Goal: Information Seeking & Learning: Learn about a topic

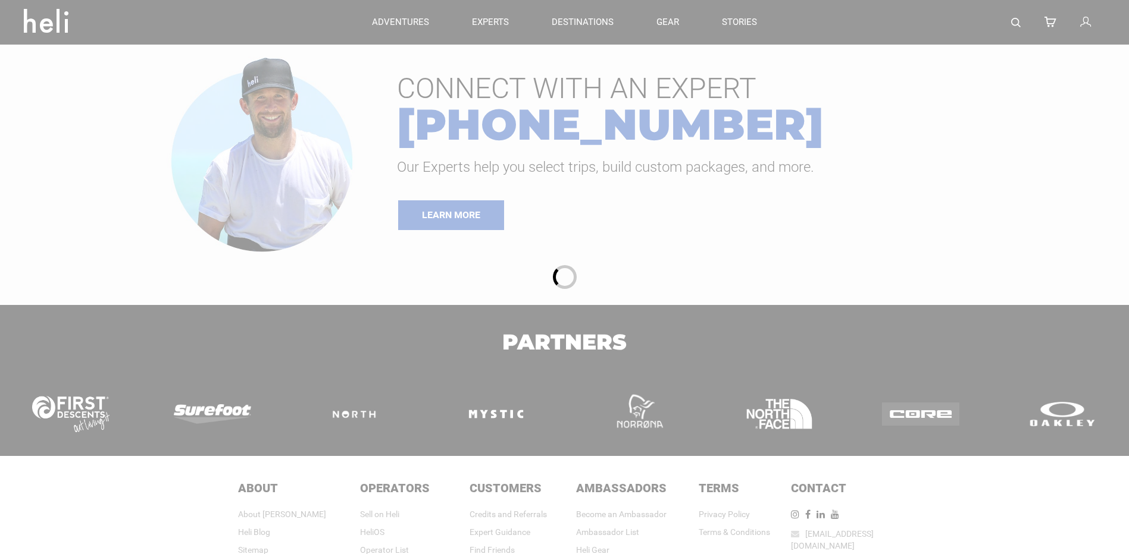
type input "Heli Skiing"
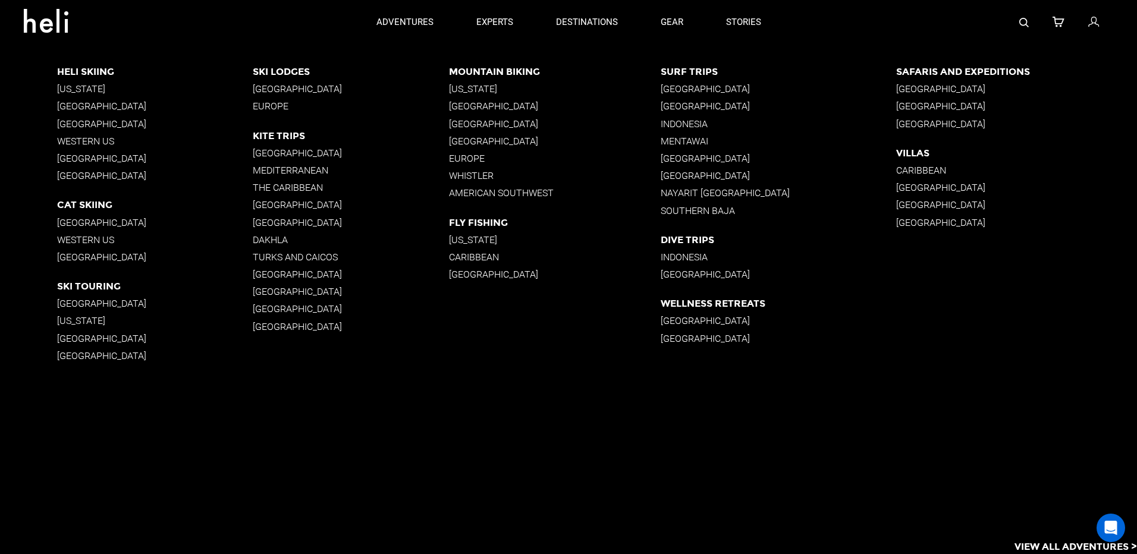
click at [92, 68] on p "Heli Skiing" at bounding box center [155, 71] width 196 height 11
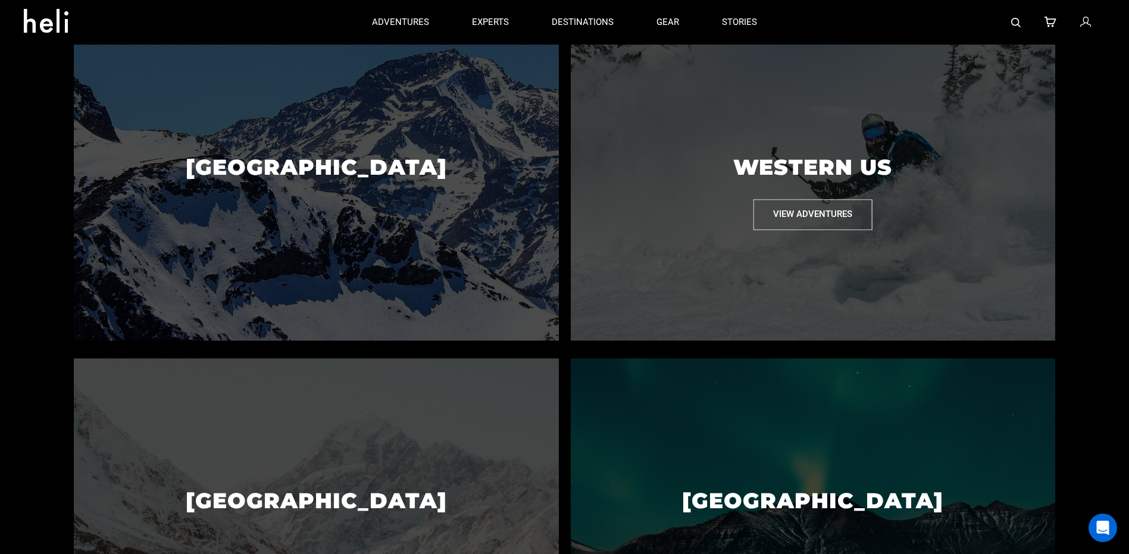
scroll to position [654, 0]
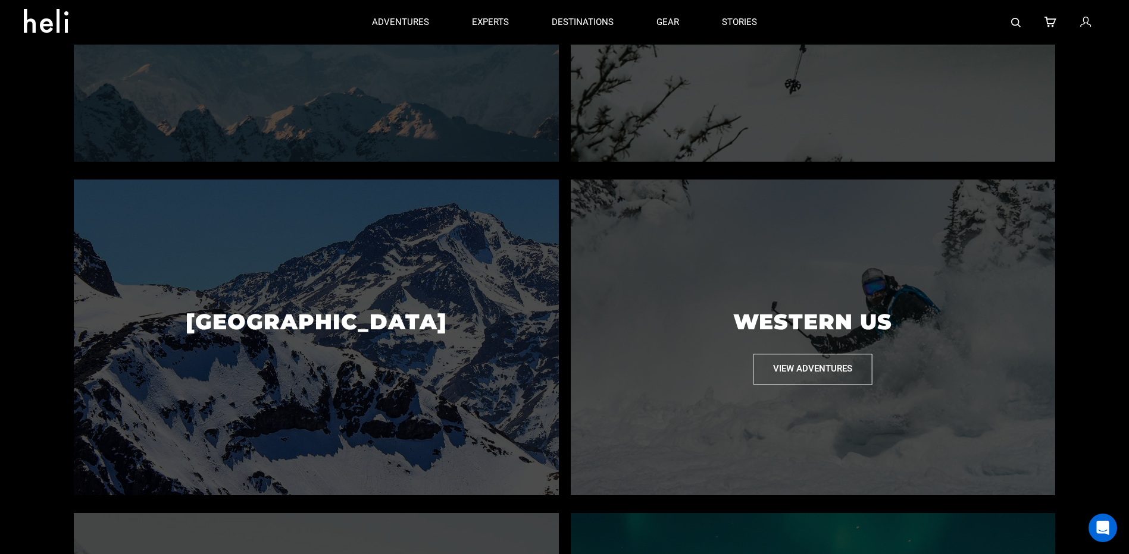
click at [811, 380] on button "View Adventures" at bounding box center [812, 370] width 119 height 30
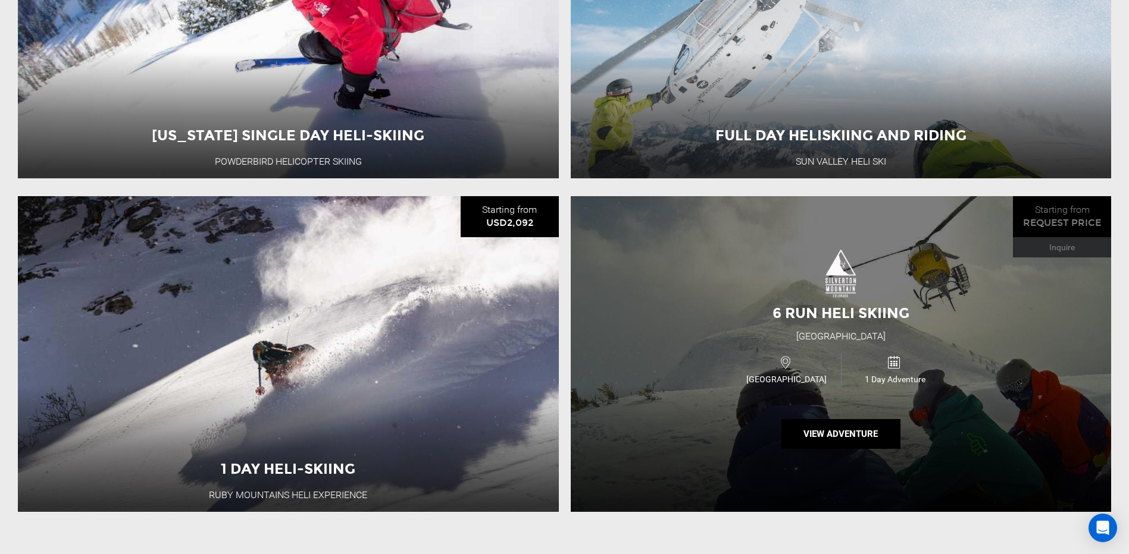
scroll to position [1368, 0]
